Goal: Task Accomplishment & Management: Use online tool/utility

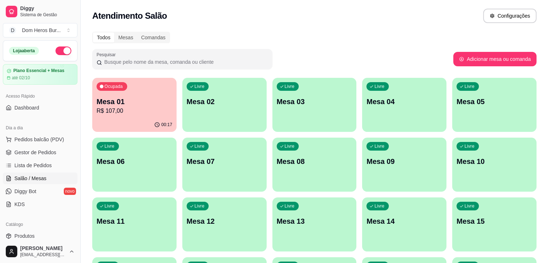
click at [136, 99] on p "Mesa 01" at bounding box center [134, 101] width 76 height 10
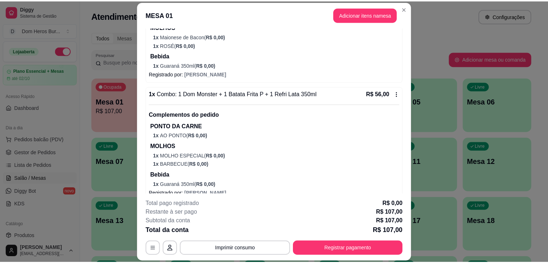
scroll to position [196, 0]
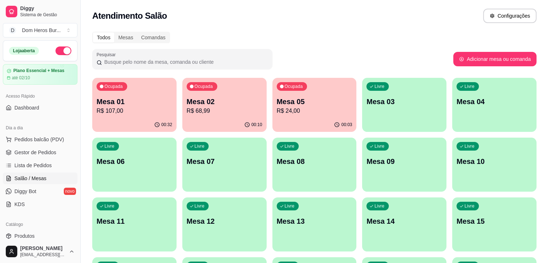
click at [216, 105] on p "Mesa 02" at bounding box center [224, 101] width 76 height 10
